Goal: Task Accomplishment & Management: Use online tool/utility

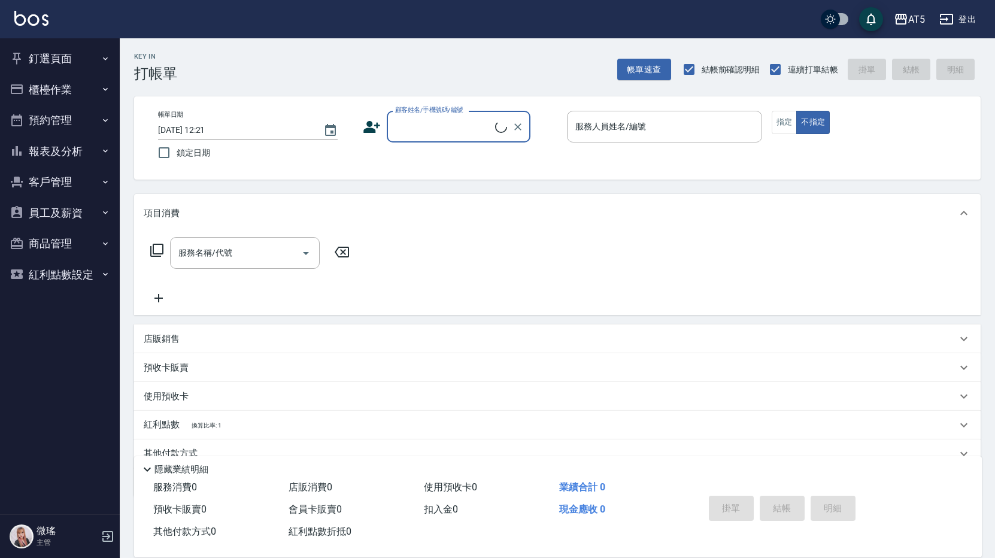
click at [37, 119] on button "預約管理" at bounding box center [60, 120] width 110 height 31
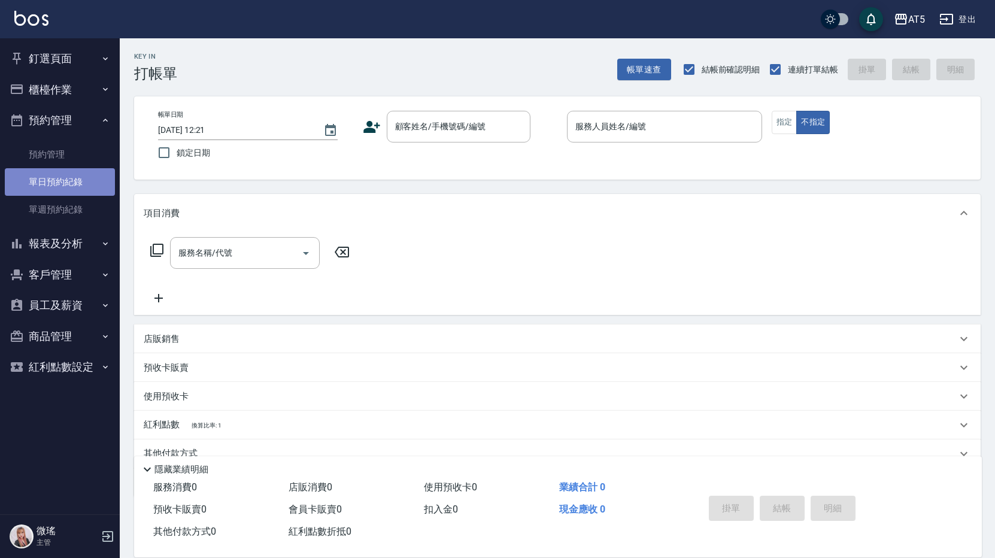
click at [70, 193] on link "單日預約紀錄" at bounding box center [60, 182] width 110 height 28
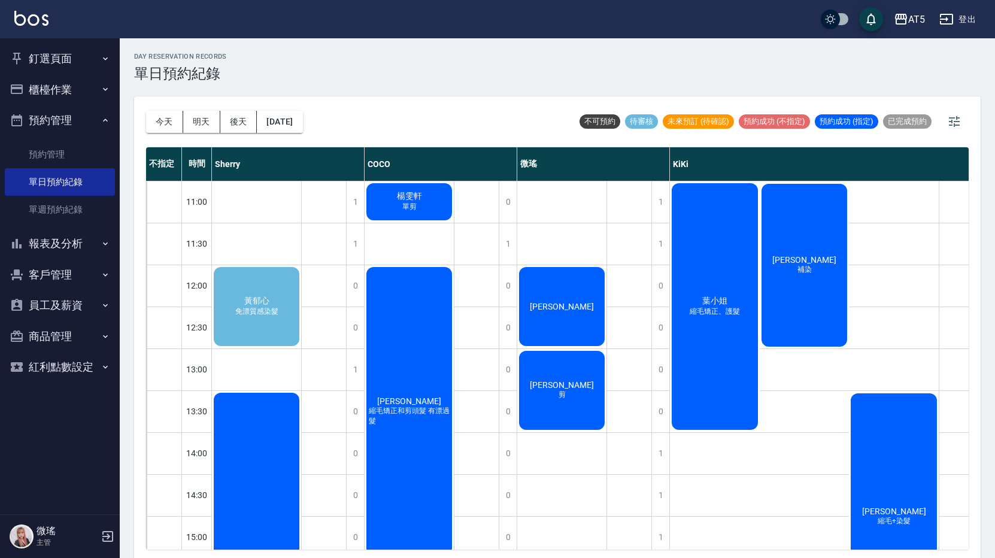
click at [580, 312] on div "[PERSON_NAME]" at bounding box center [561, 306] width 89 height 83
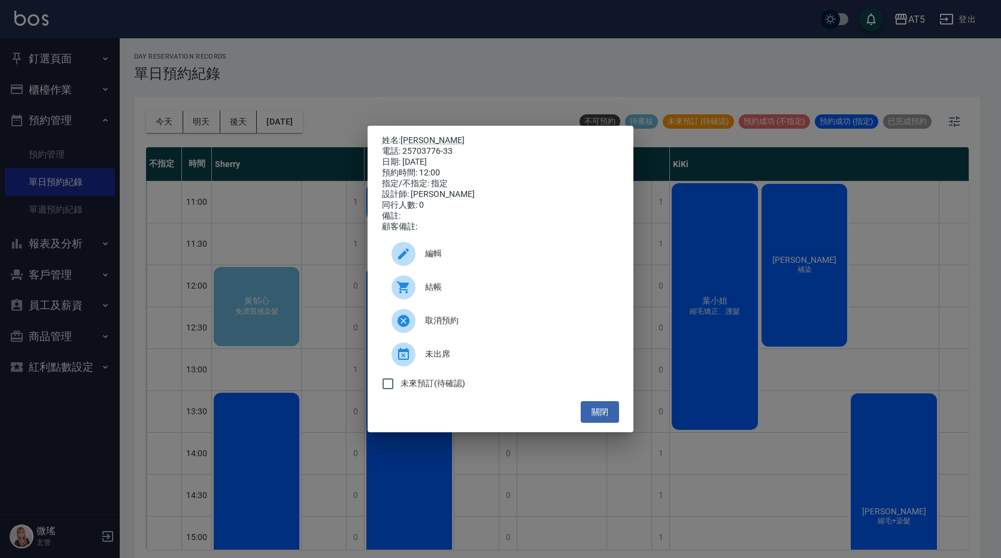
click at [569, 293] on span "結帳" at bounding box center [517, 287] width 184 height 13
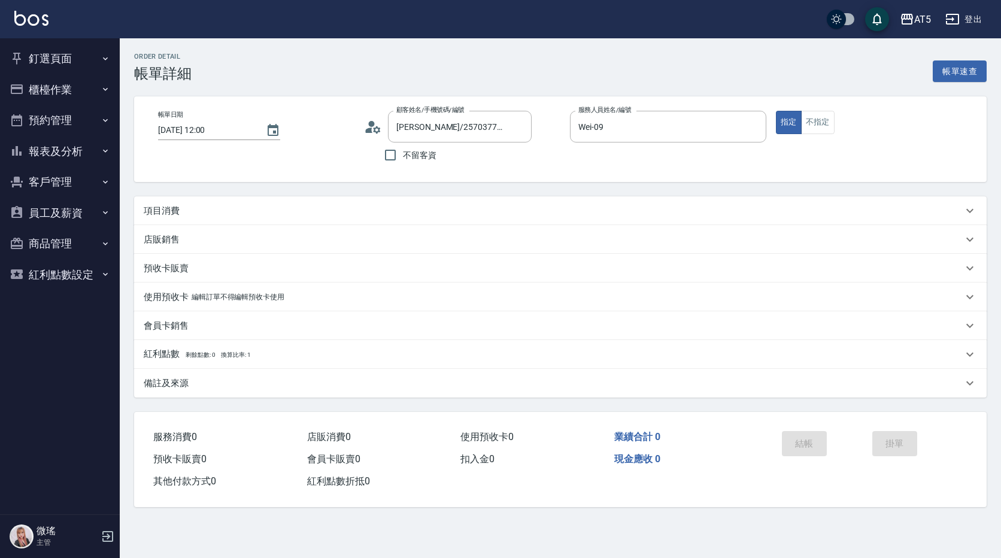
click at [175, 211] on p "項目消費" at bounding box center [162, 211] width 36 height 13
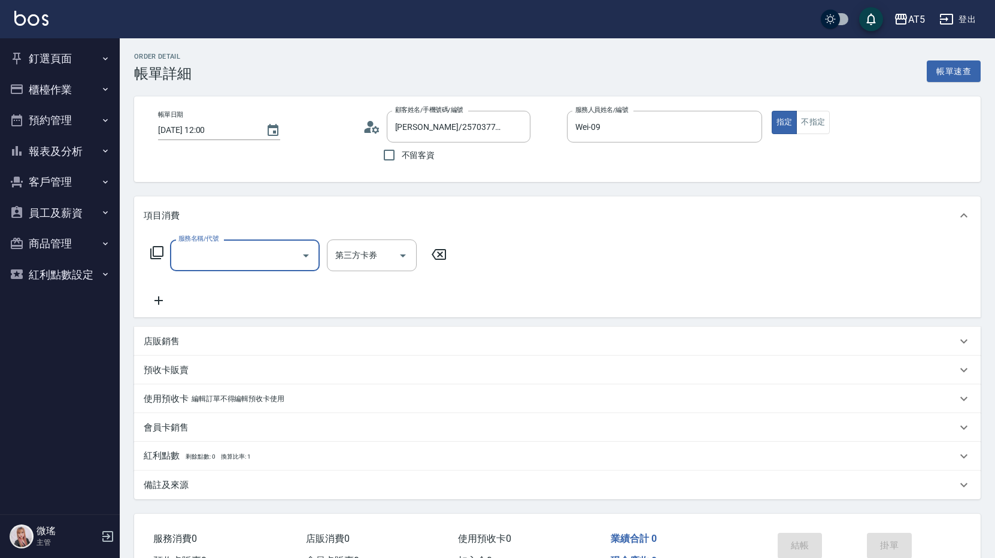
click at [209, 264] on input "服務名稱/代號" at bounding box center [235, 255] width 121 height 21
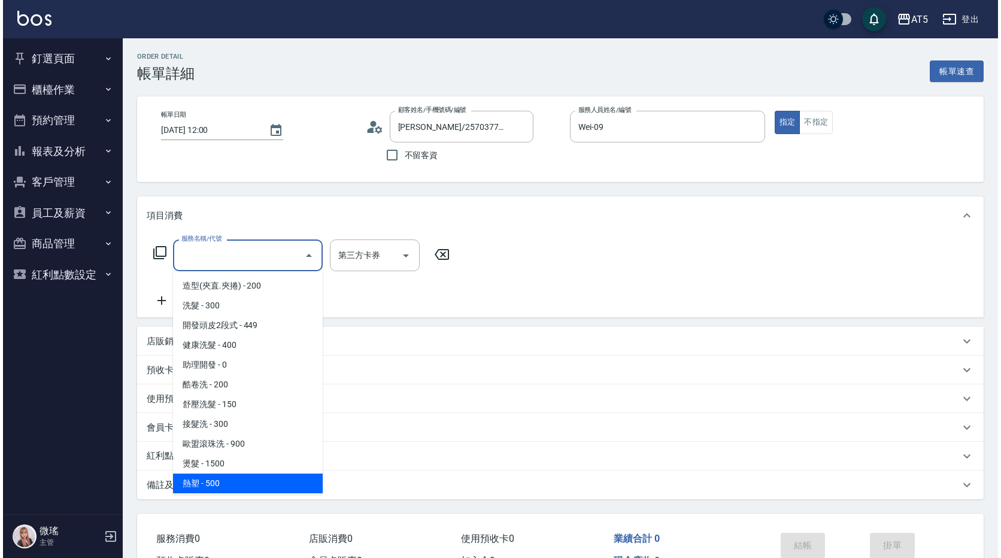
scroll to position [239, 0]
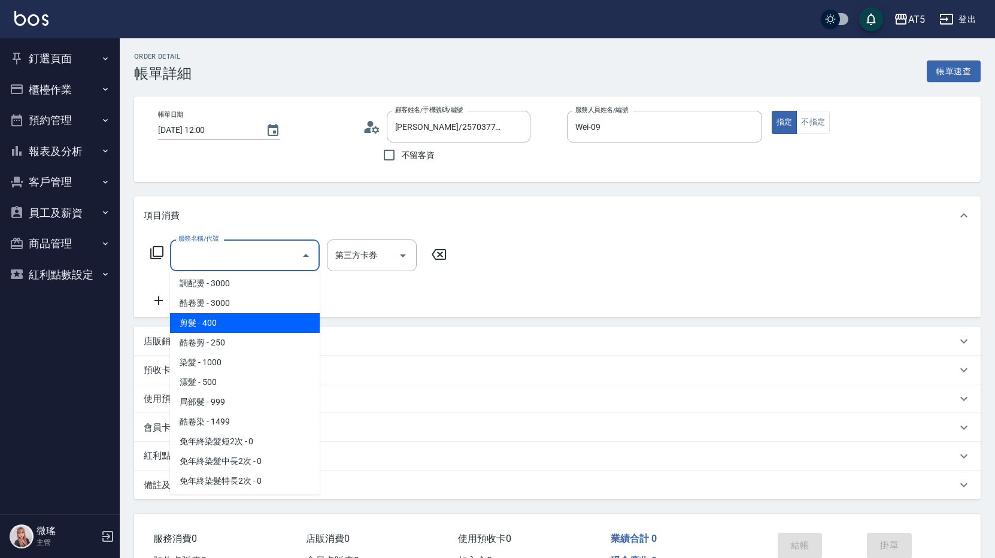
click at [243, 327] on span "剪髮 - 400" at bounding box center [245, 323] width 150 height 20
type input "剪髮(401)"
type input "40"
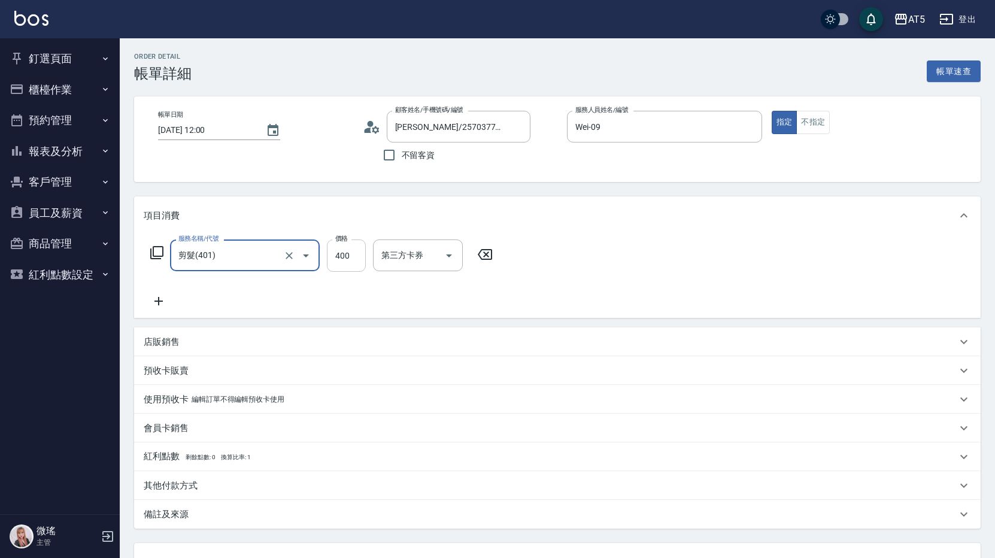
click at [331, 264] on input "400" at bounding box center [346, 255] width 39 height 32
type input "5"
type input "0"
type input "50"
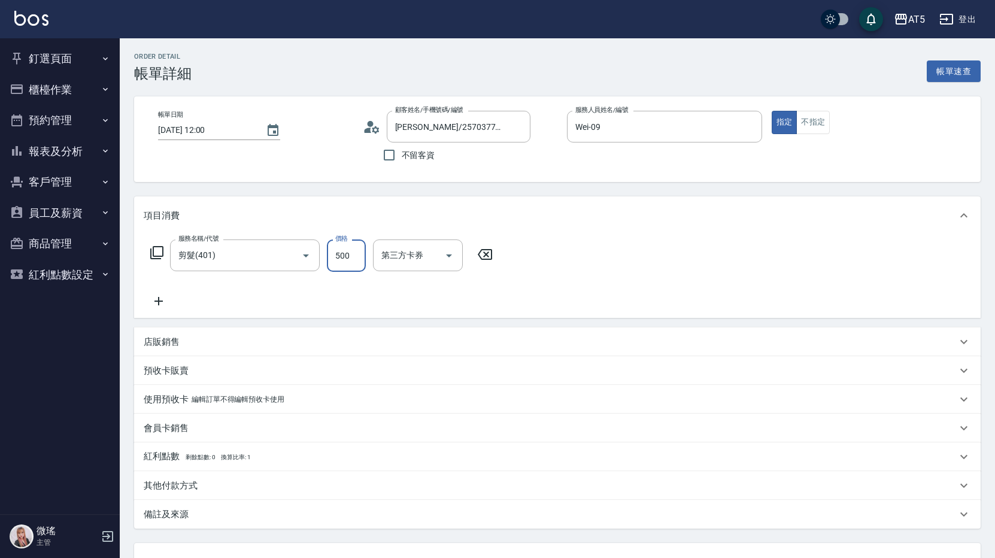
type input "500"
click at [721, 214] on div "項目消費" at bounding box center [550, 215] width 813 height 13
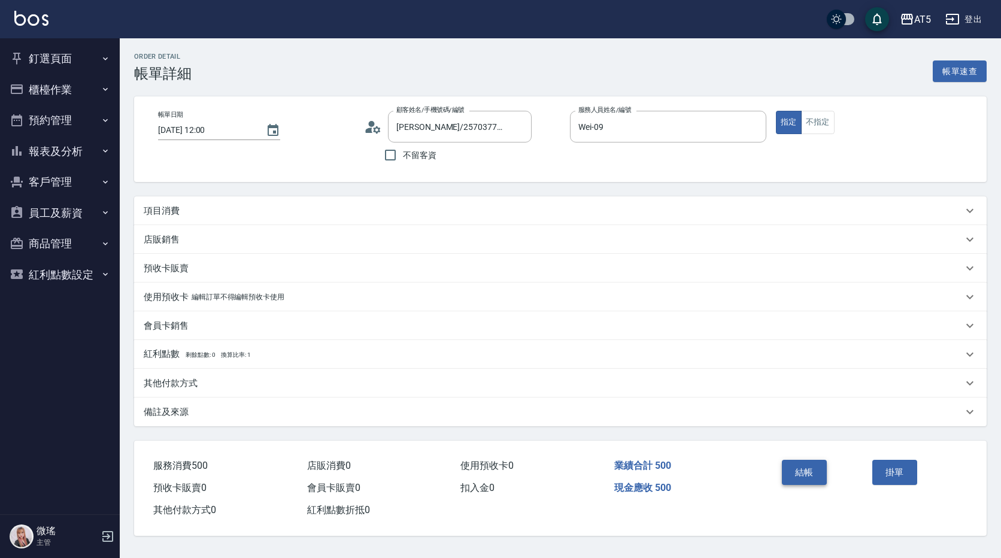
click at [791, 471] on button "結帳" at bounding box center [804, 472] width 45 height 25
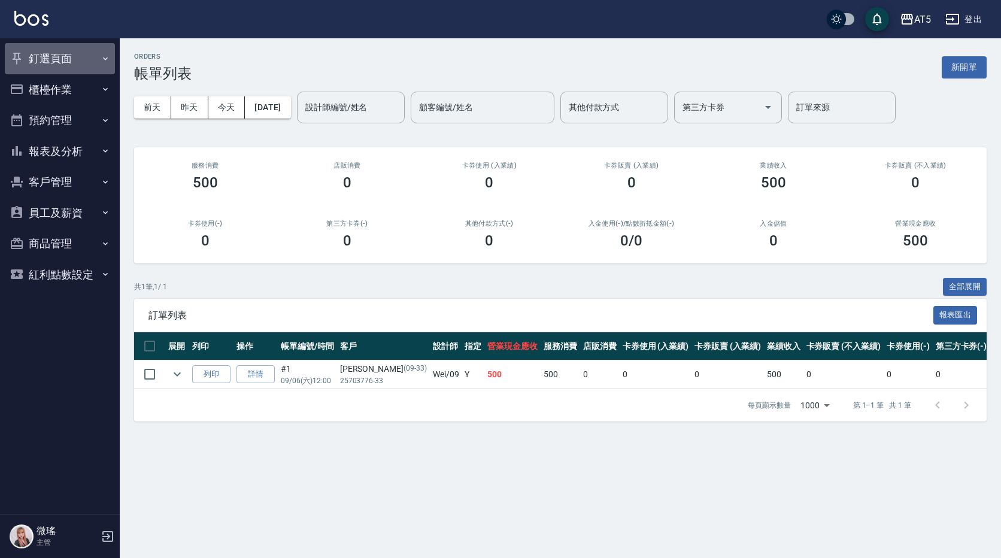
click at [41, 53] on button "釘選頁面" at bounding box center [60, 58] width 110 height 31
